Goal: Task Accomplishment & Management: Manage account settings

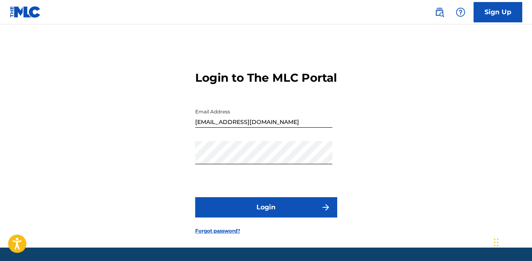
click at [308, 217] on button "Login" at bounding box center [266, 207] width 142 height 20
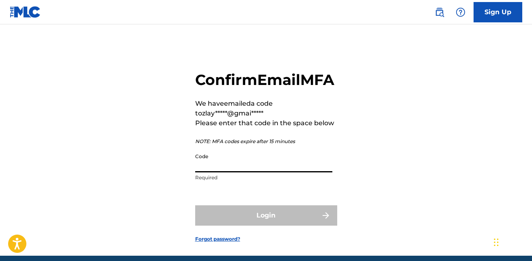
click at [228, 172] on input "Code" at bounding box center [263, 160] width 137 height 23
paste input "974554"
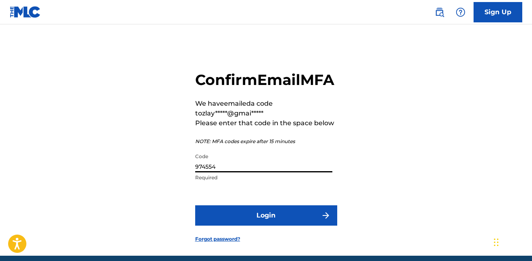
type input "974554"
click at [248, 225] on button "Login" at bounding box center [266, 215] width 142 height 20
